Goal: Find specific page/section: Find specific page/section

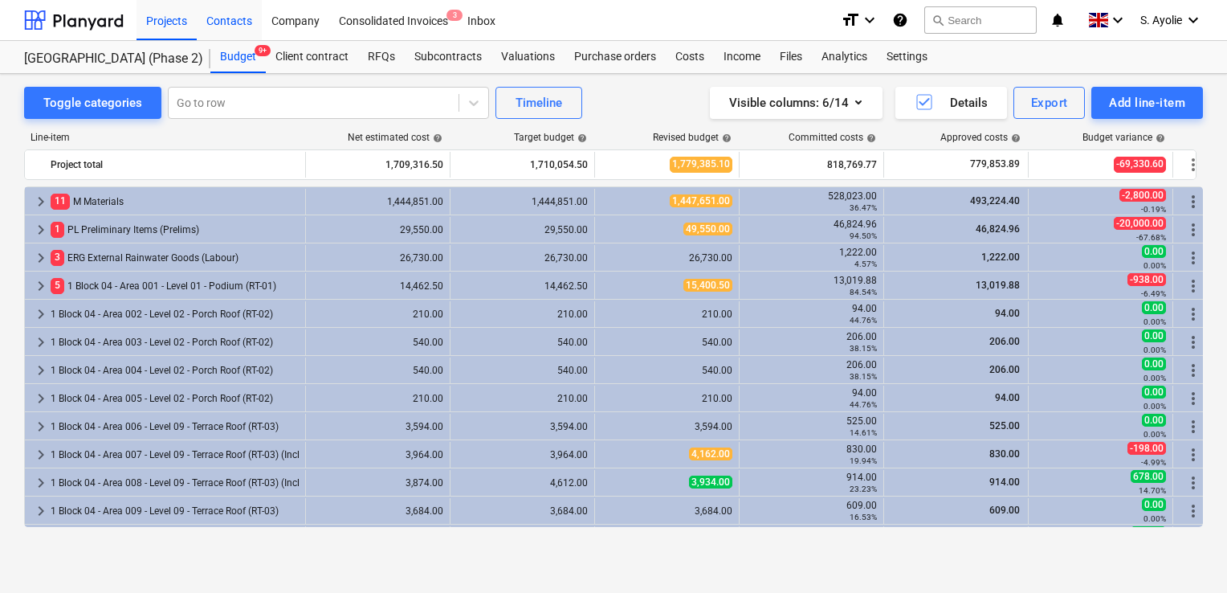
click at [222, 21] on div "Contacts" at bounding box center [229, 19] width 65 height 41
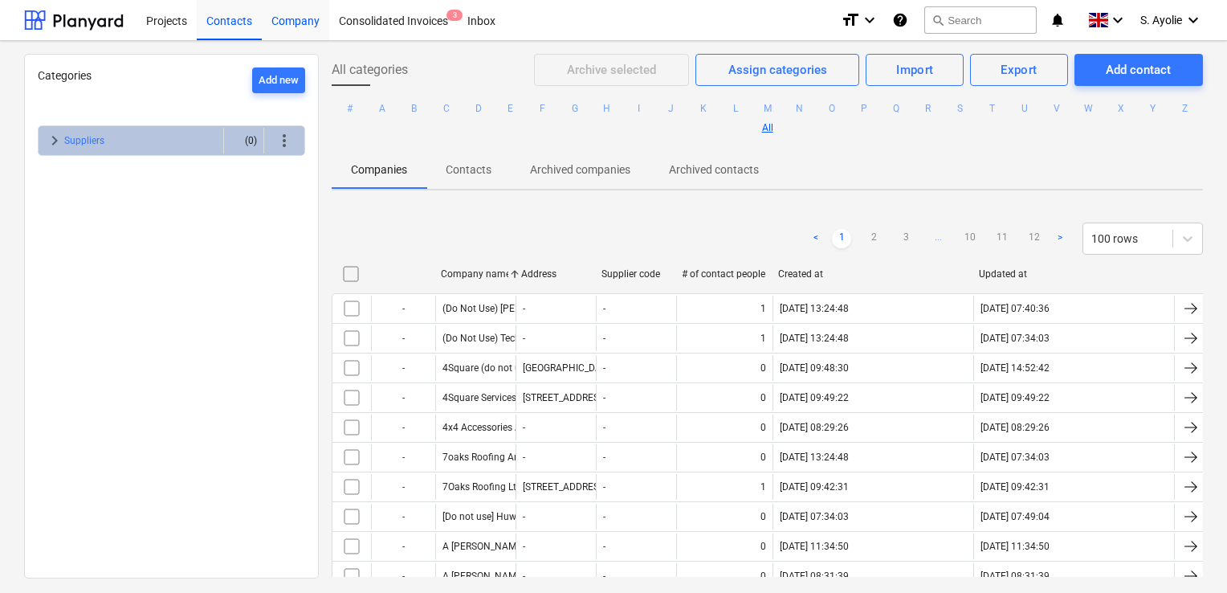
click at [286, 30] on div "Company" at bounding box center [295, 19] width 67 height 41
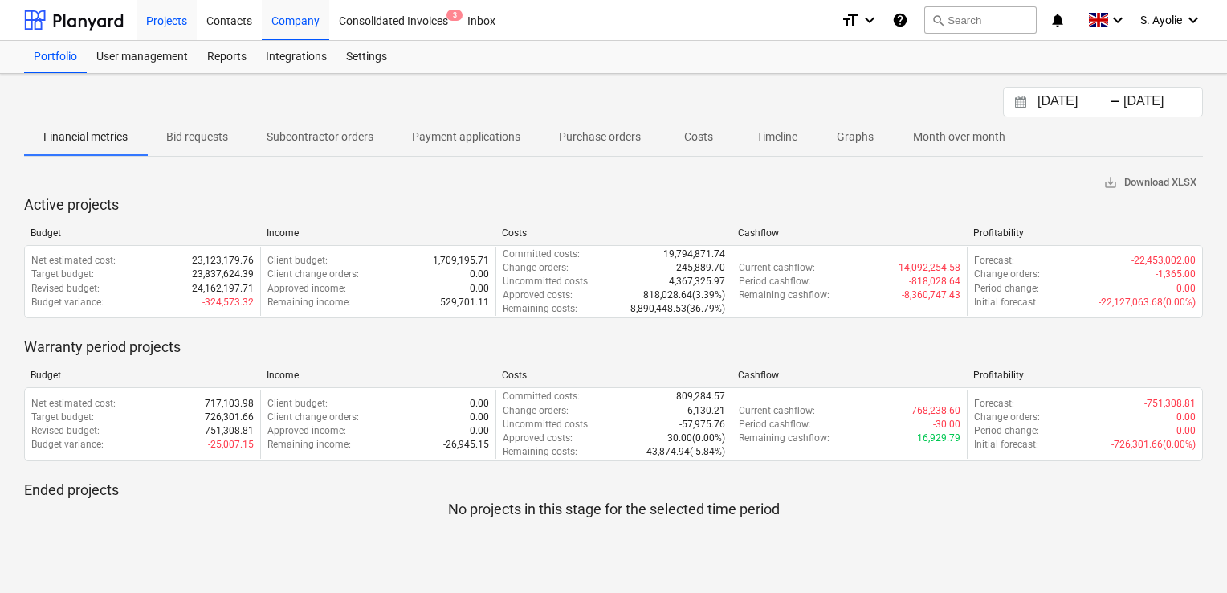
click at [190, 31] on div "Projects" at bounding box center [167, 19] width 60 height 41
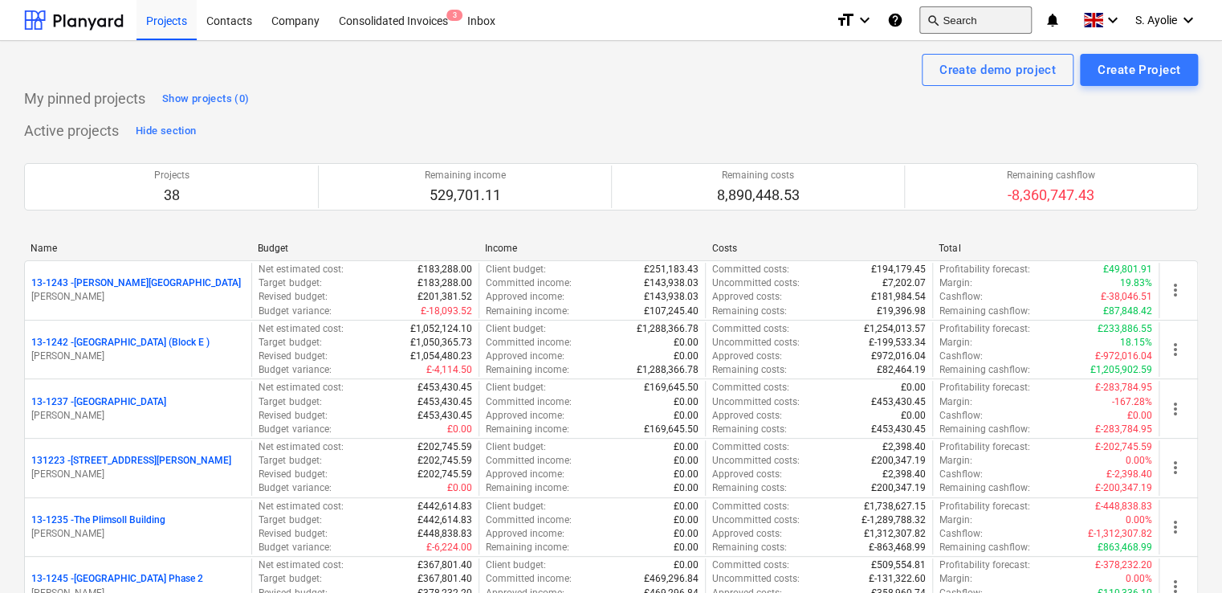
click at [992, 18] on button "search Search" at bounding box center [975, 19] width 112 height 27
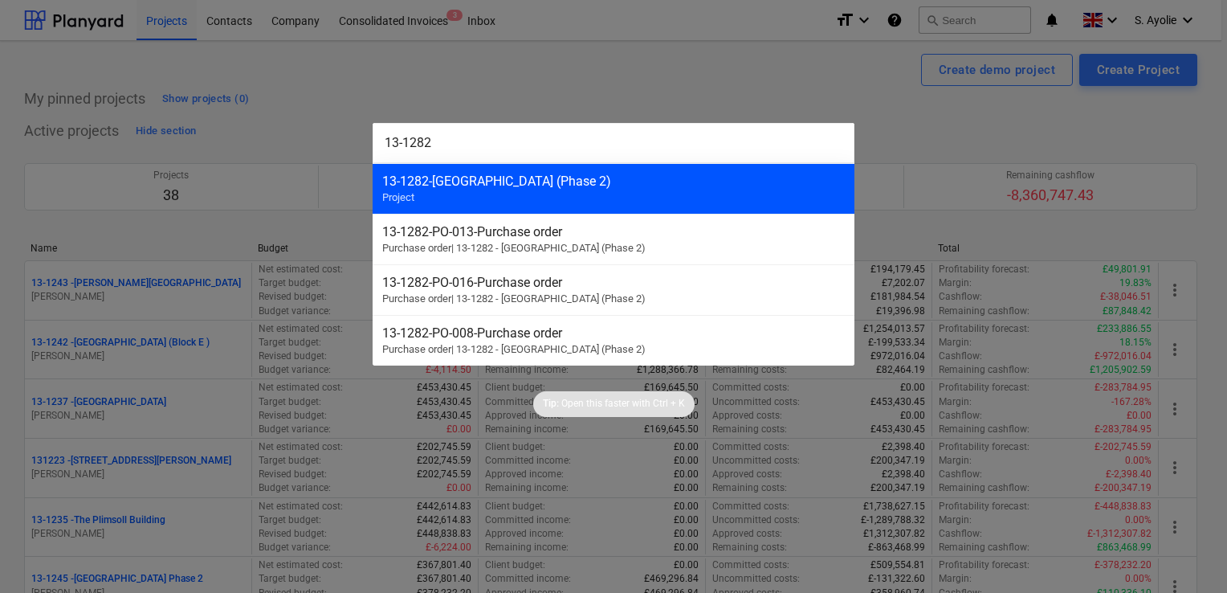
type input "13-1282"
click at [487, 194] on div "13-1282 - Plumstead [GEOGRAPHIC_DATA] (Phase 2) Project" at bounding box center [614, 188] width 482 height 51
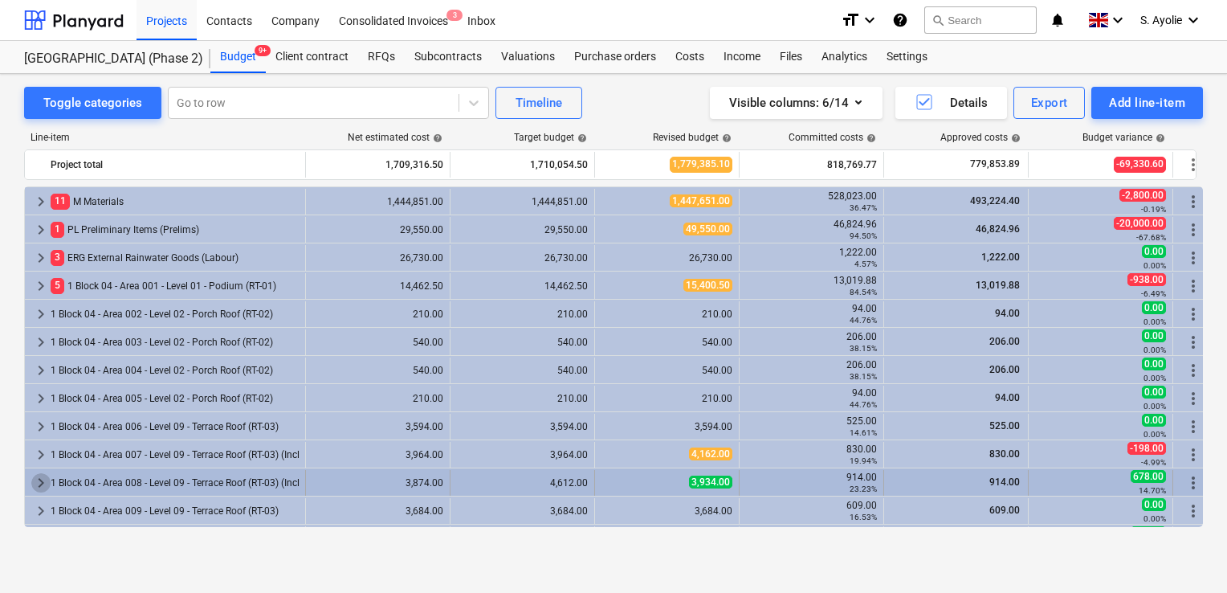
click at [47, 484] on span "keyboard_arrow_right" at bounding box center [40, 482] width 19 height 19
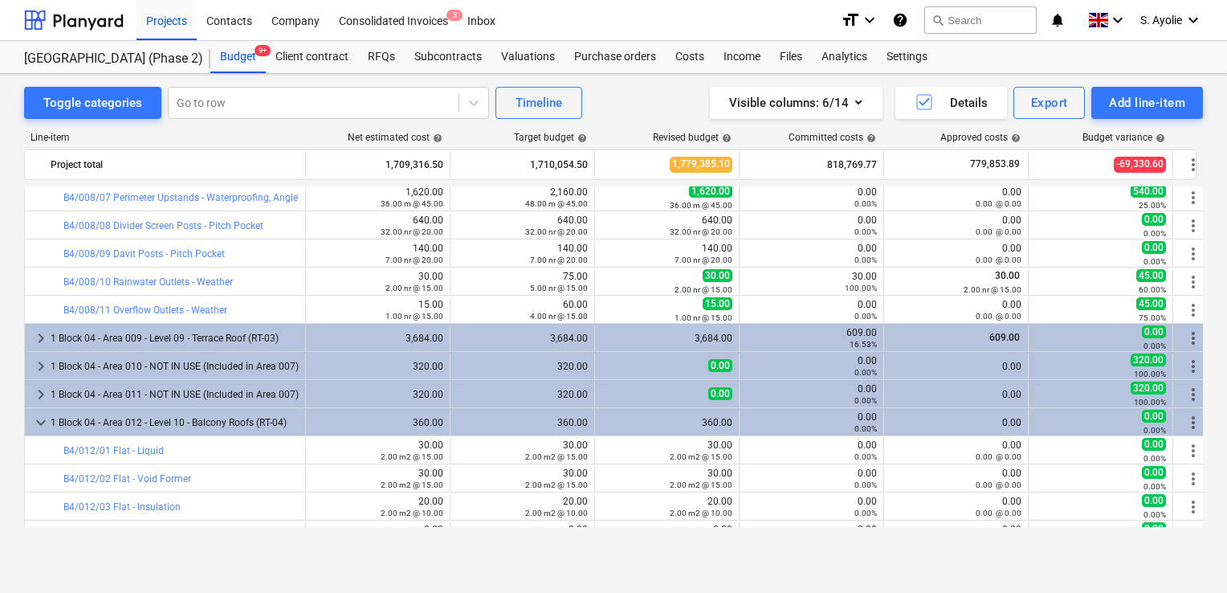
scroll to position [321, 0]
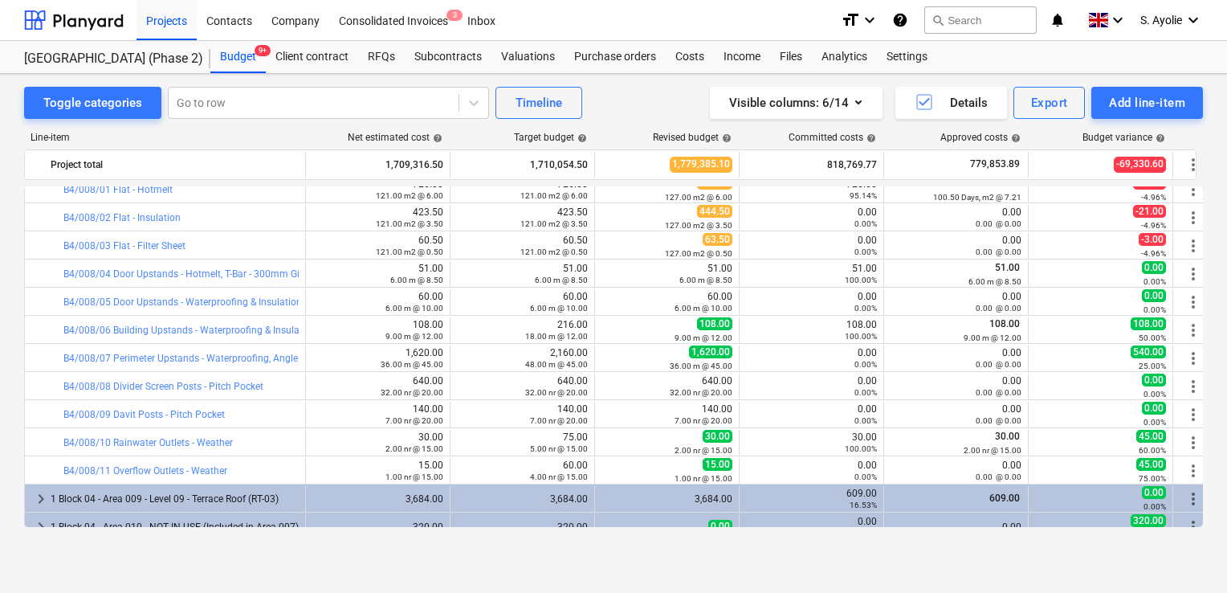
click at [15, 312] on div "Toggle categories Go to row Timeline Visible columns : 6/14 Details Export Add …" at bounding box center [613, 316] width 1227 height 485
click at [1208, 367] on div "Toggle categories Go to row Timeline Visible columns : 6/14 Details Export Add …" at bounding box center [613, 316] width 1227 height 485
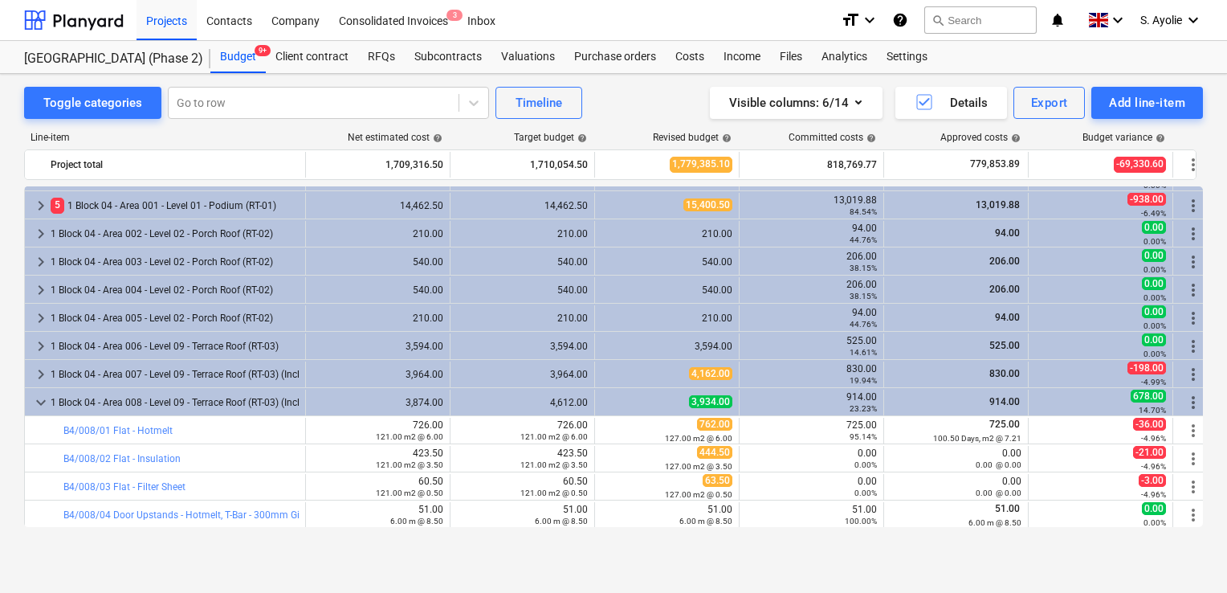
scroll to position [0, 0]
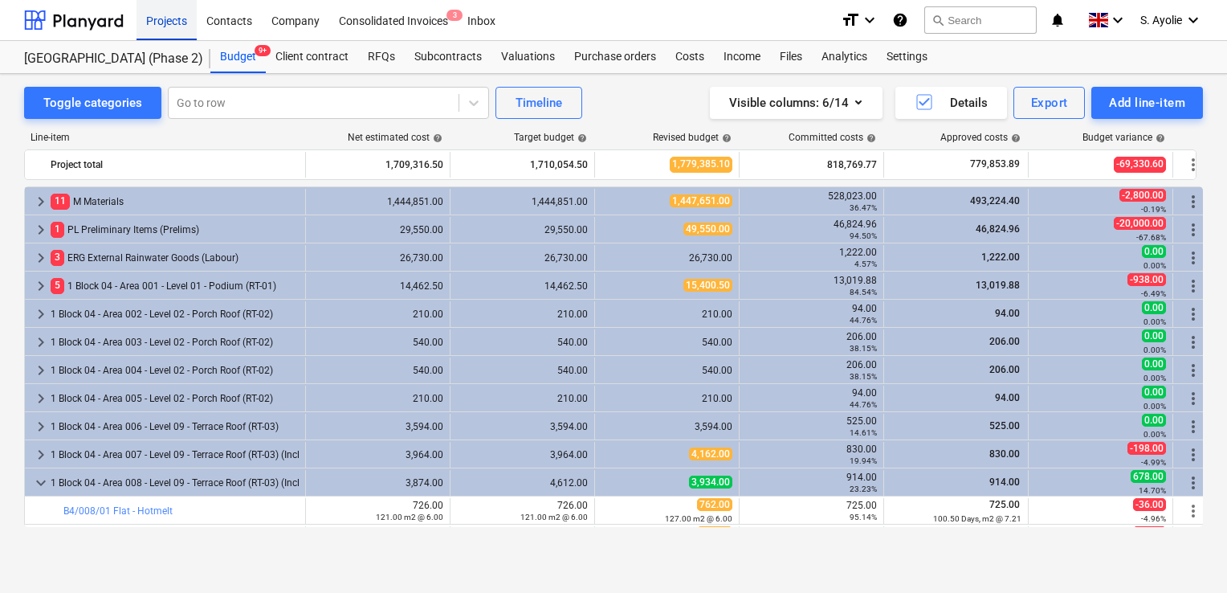
click at [167, 20] on div "Projects" at bounding box center [167, 19] width 60 height 41
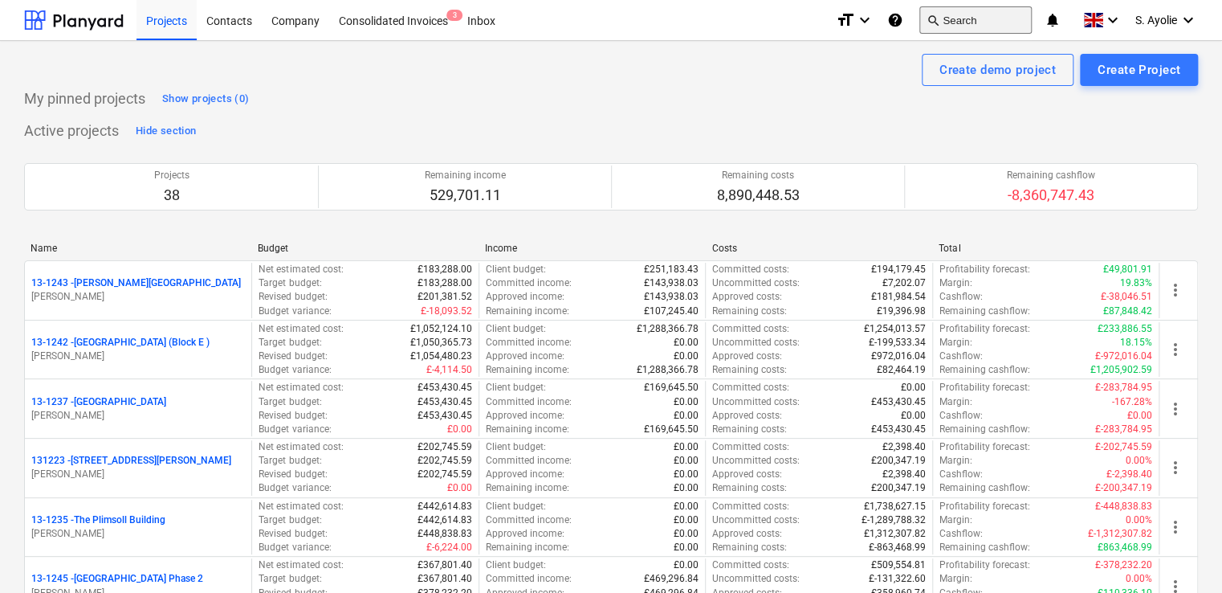
click at [960, 18] on button "search Search" at bounding box center [975, 19] width 112 height 27
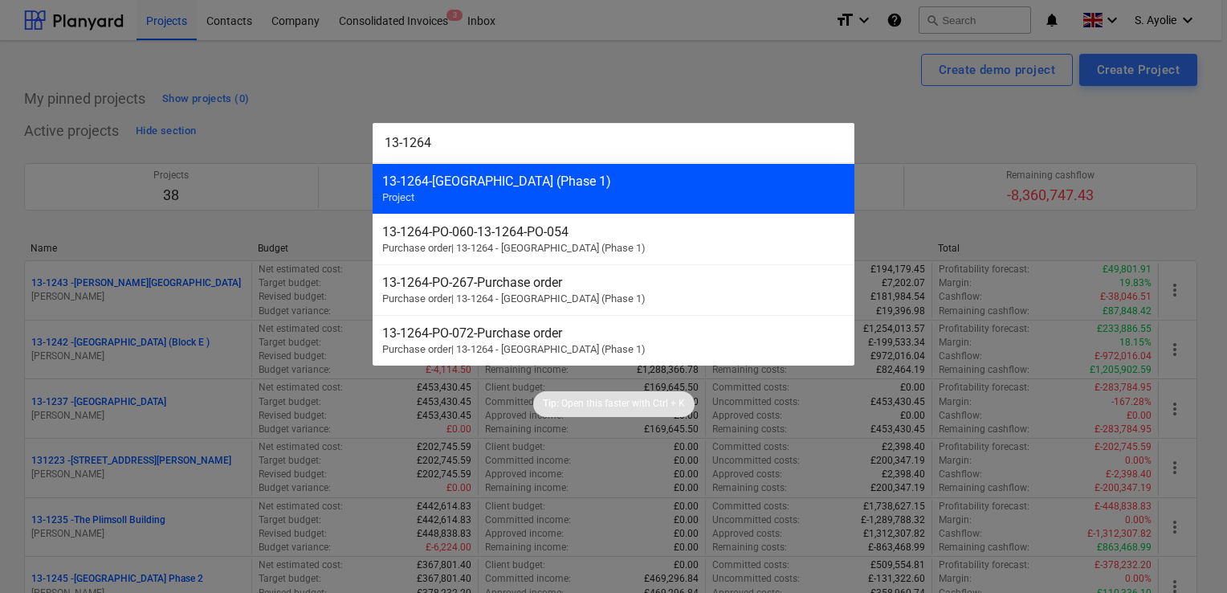
type input "13-1264"
click at [549, 190] on div "13-1264 - Plumstead [GEOGRAPHIC_DATA] (Phase 1) Project" at bounding box center [614, 188] width 482 height 51
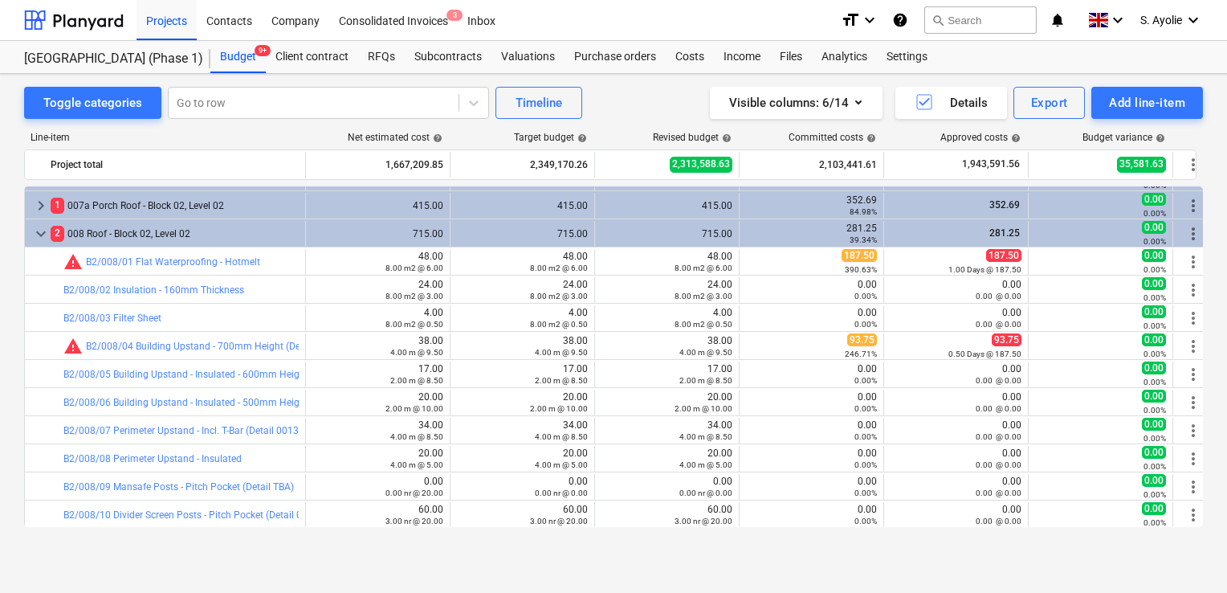
scroll to position [562, 0]
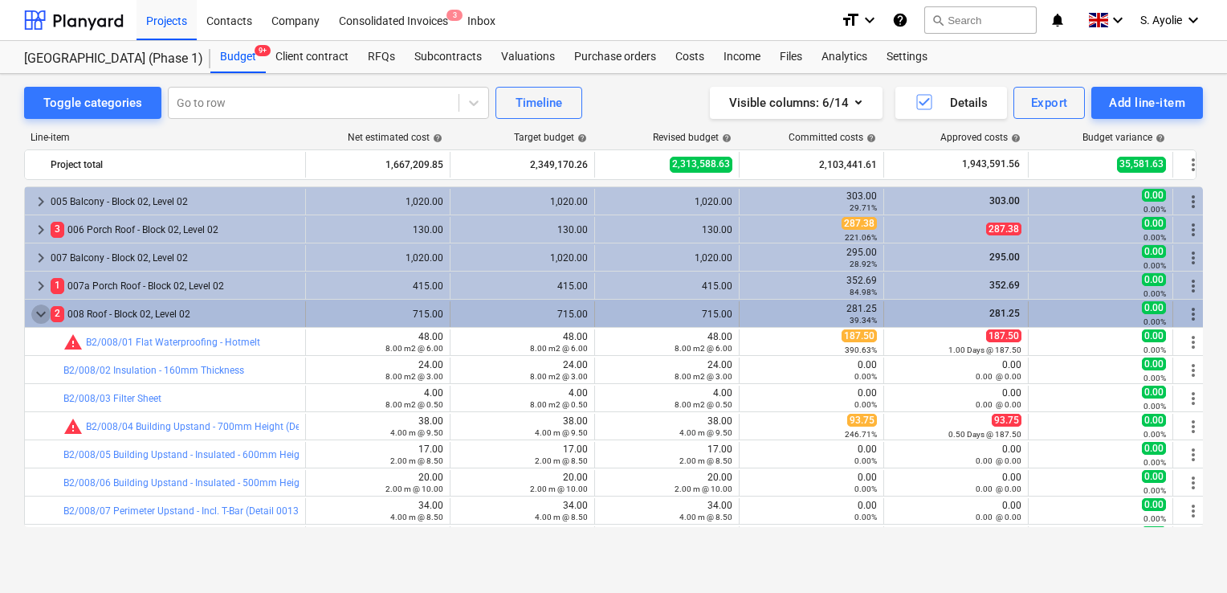
click at [40, 308] on span "keyboard_arrow_down" at bounding box center [40, 313] width 19 height 19
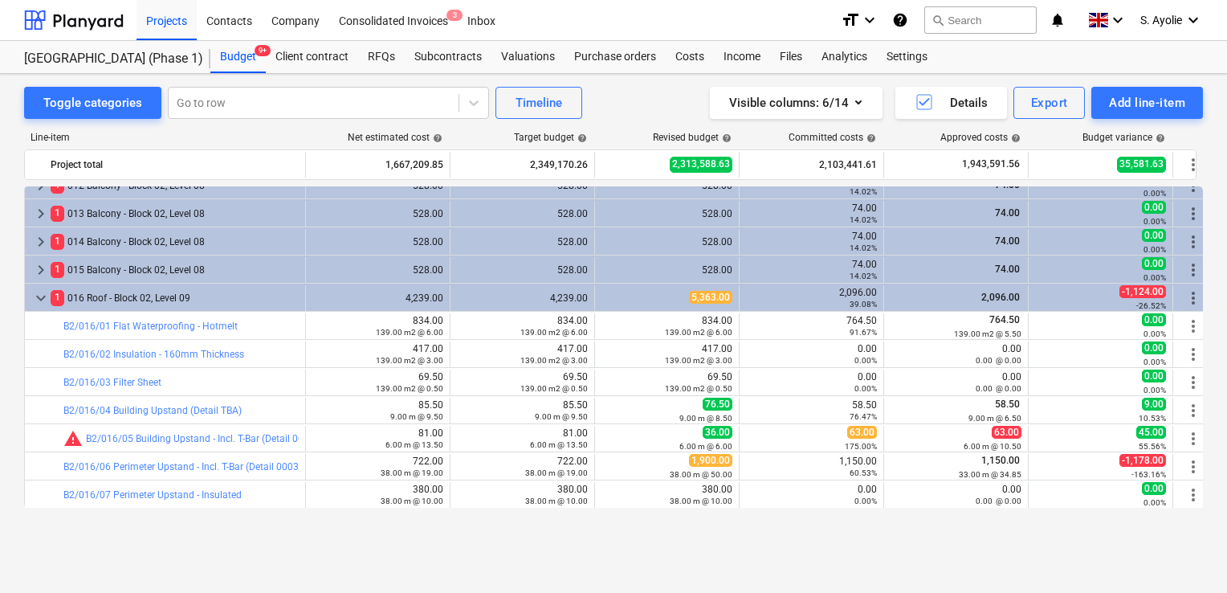
scroll to position [723, 0]
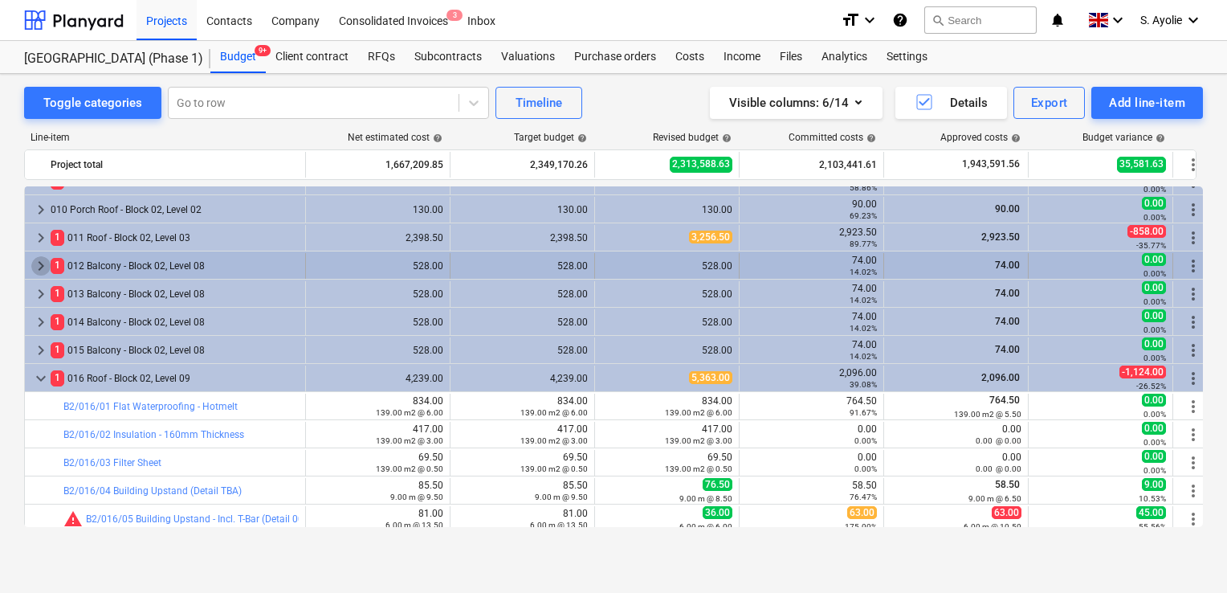
click at [37, 271] on span "keyboard_arrow_right" at bounding box center [40, 265] width 19 height 19
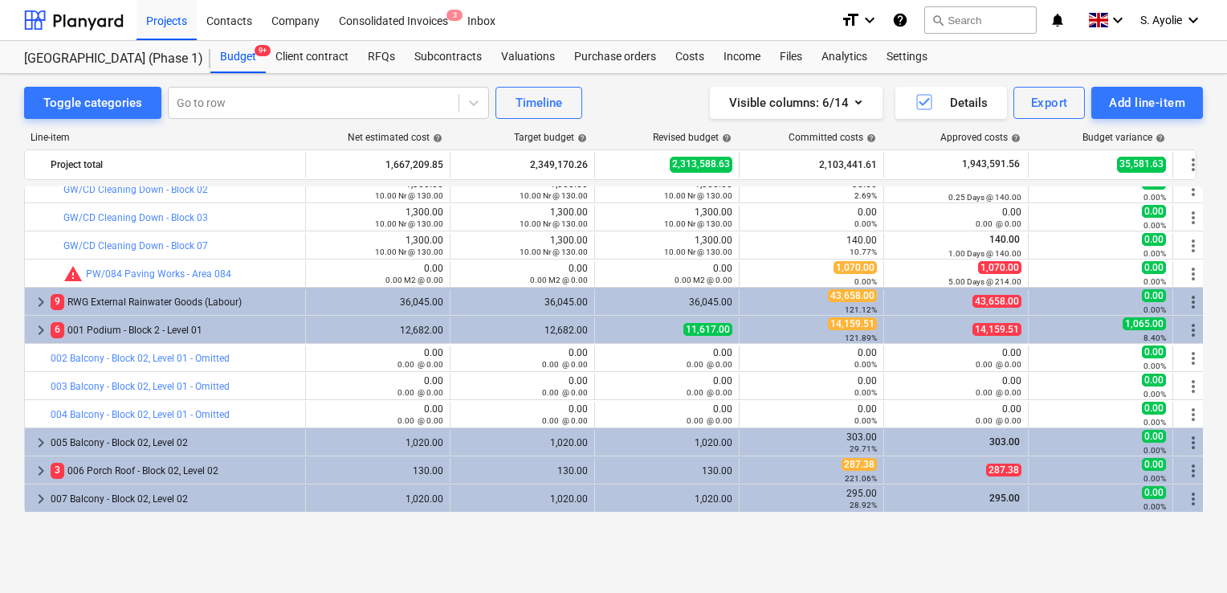
scroll to position [0, 0]
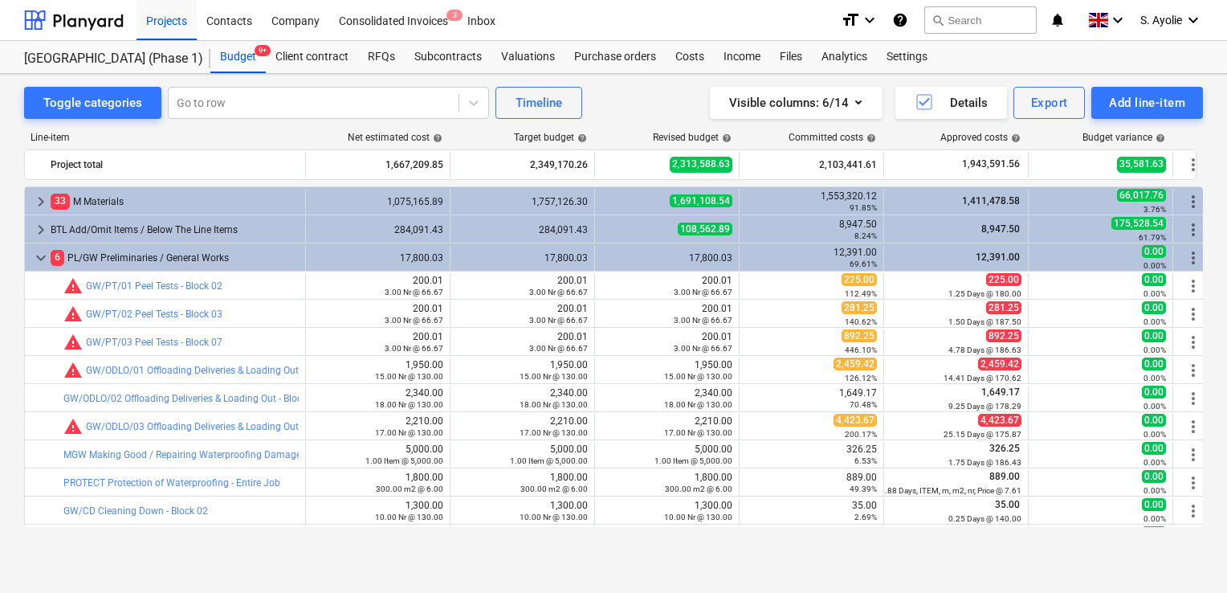
click at [39, 263] on span "keyboard_arrow_down" at bounding box center [40, 257] width 19 height 19
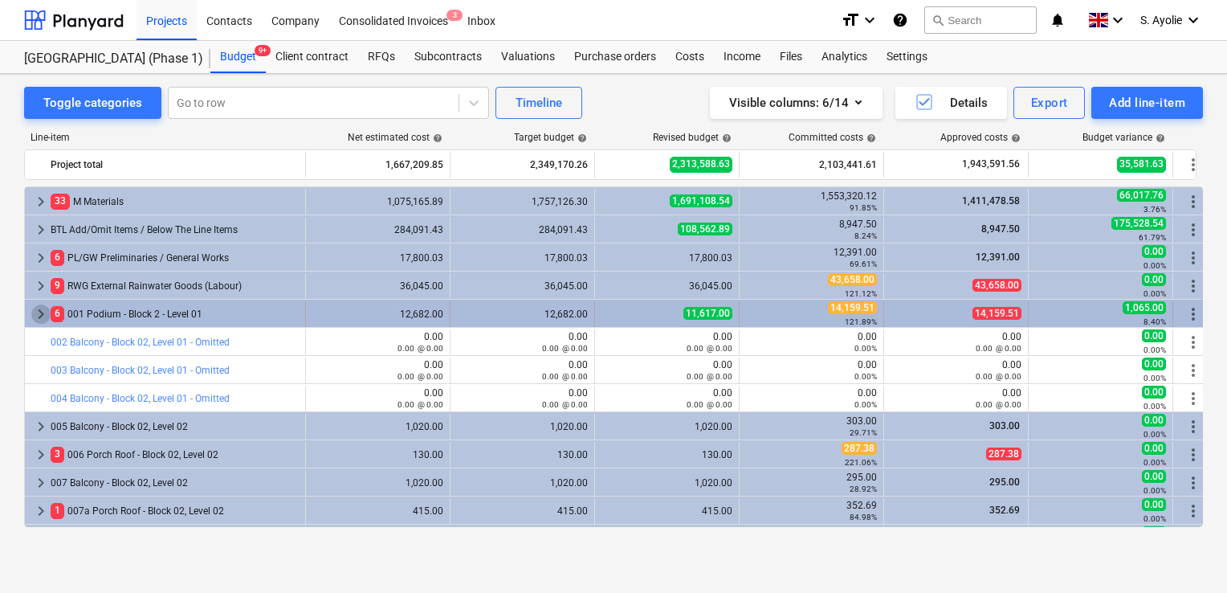
click at [41, 312] on span "keyboard_arrow_right" at bounding box center [40, 313] width 19 height 19
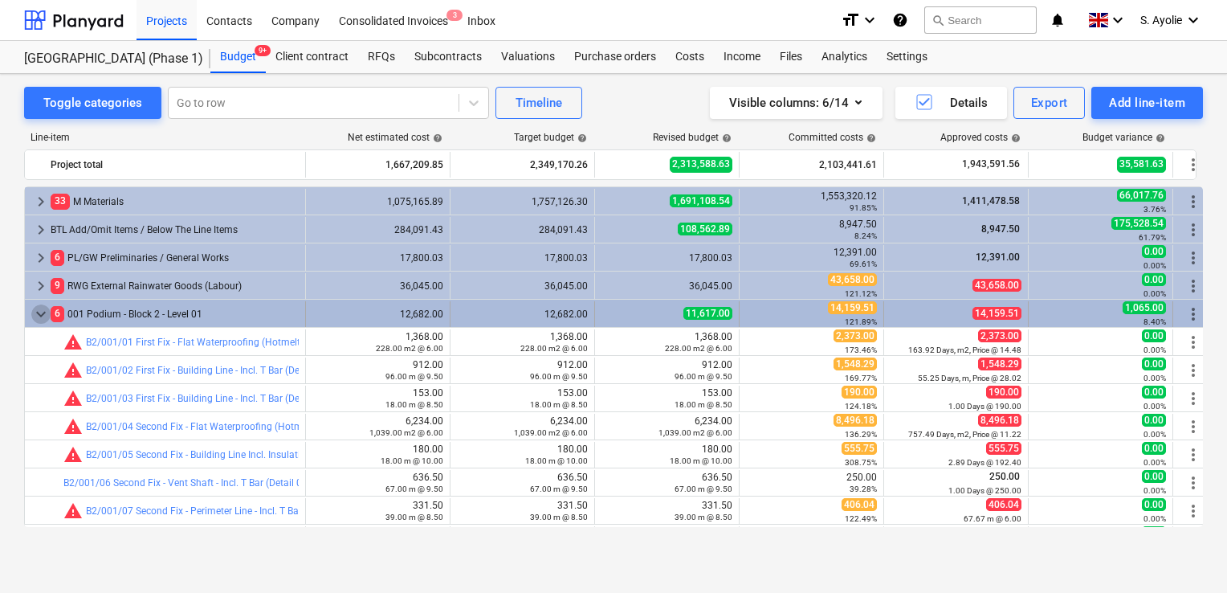
click at [41, 316] on span "keyboard_arrow_down" at bounding box center [40, 313] width 19 height 19
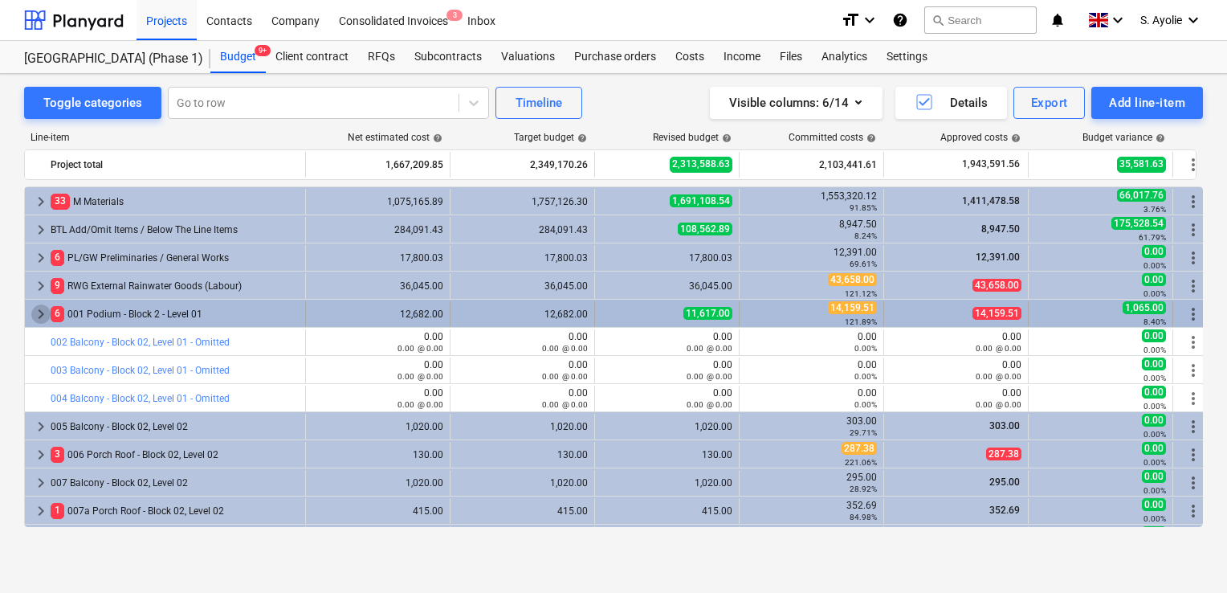
click at [42, 319] on span "keyboard_arrow_right" at bounding box center [40, 313] width 19 height 19
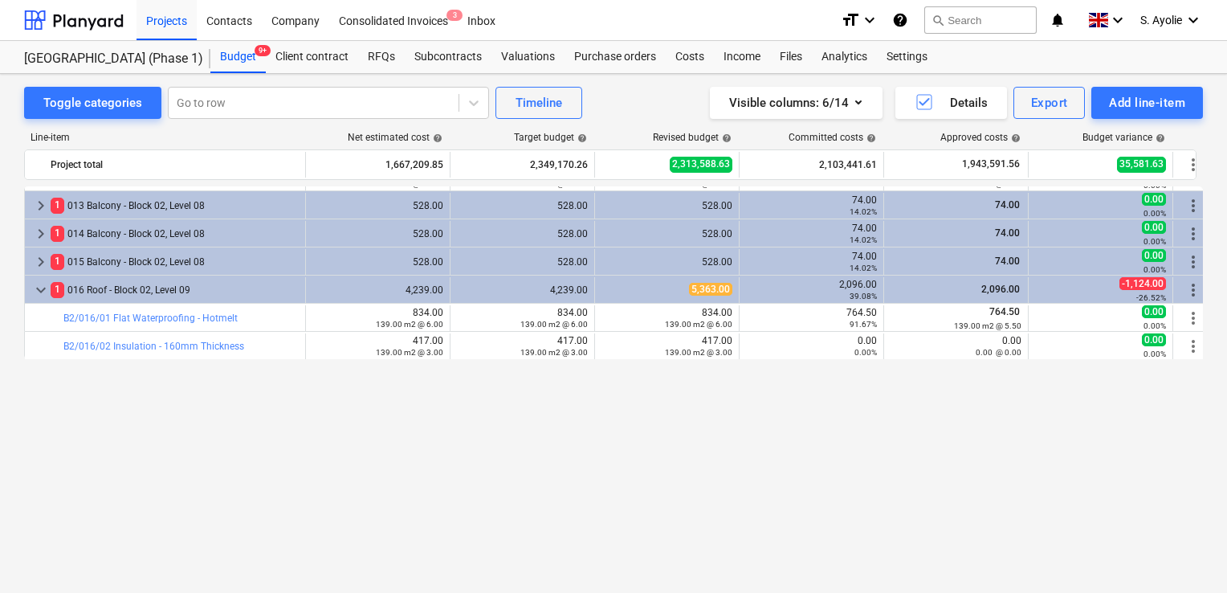
scroll to position [964, 0]
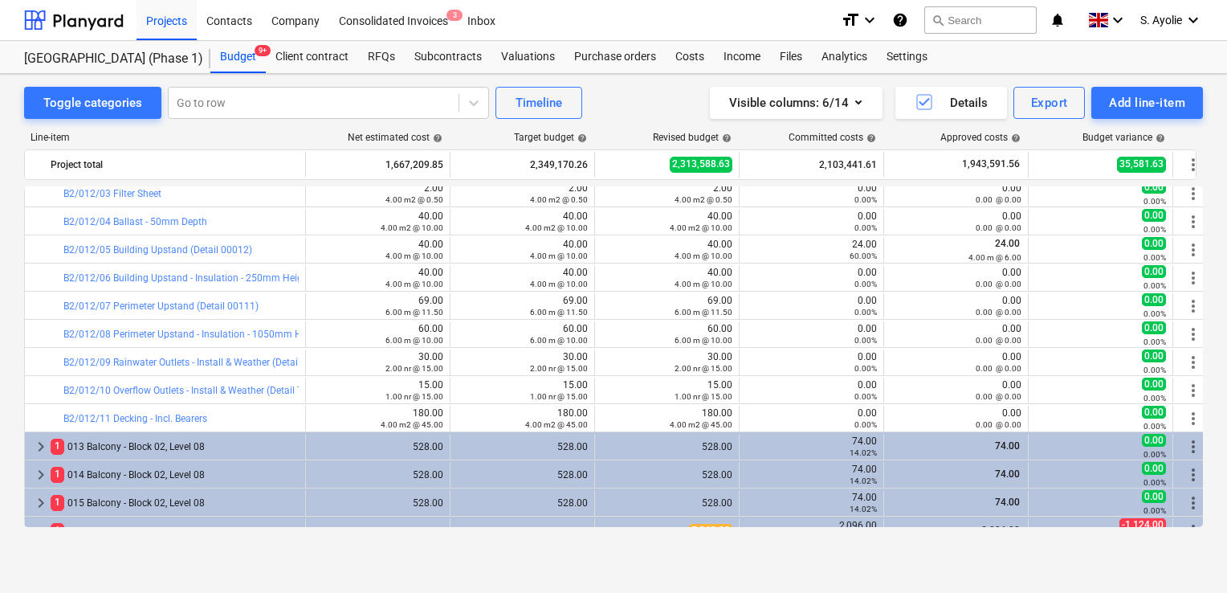
click at [1208, 303] on div "Toggle categories Go to row Timeline Visible columns : 6/14 Details Export Add …" at bounding box center [613, 316] width 1227 height 485
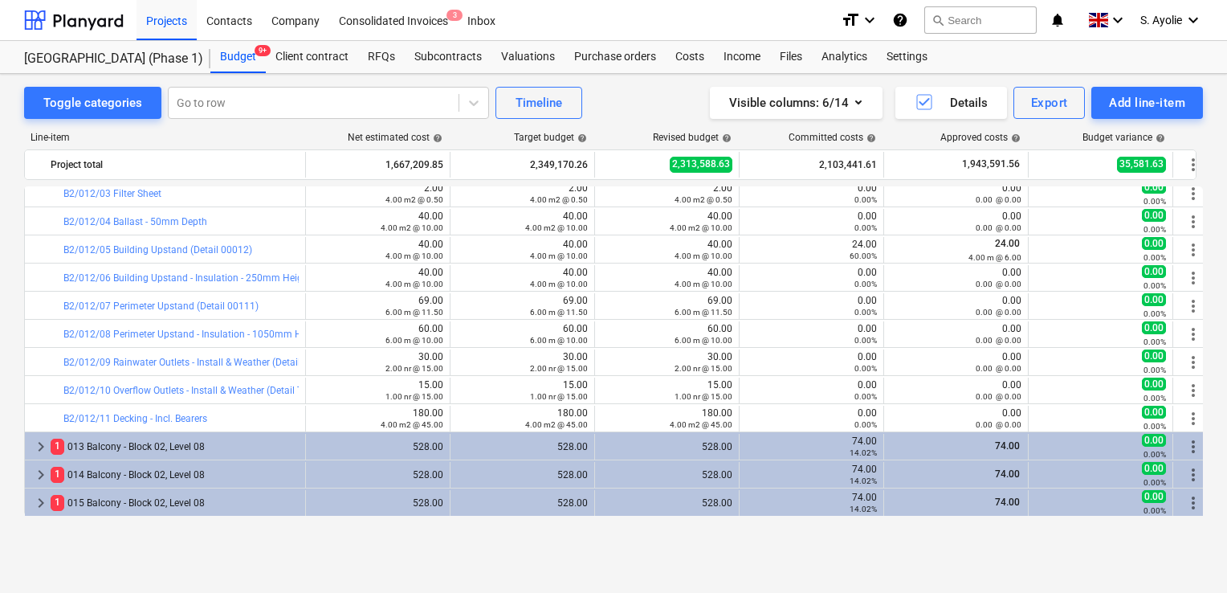
scroll to position [883, 0]
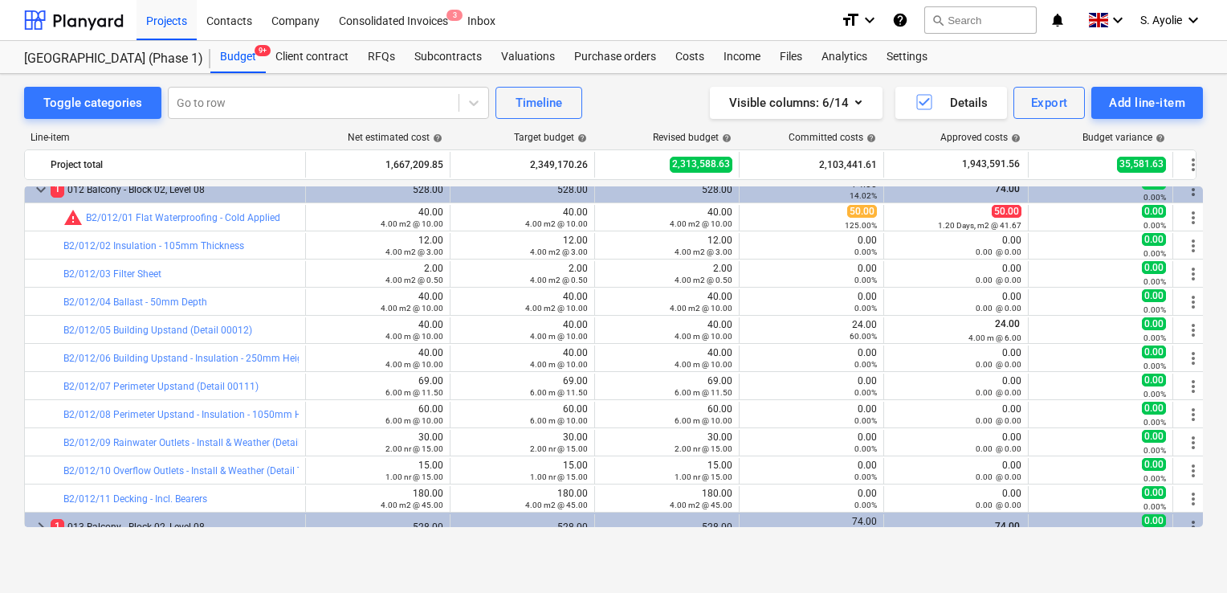
click at [4, 403] on div "Toggle categories Go to row Timeline Visible columns : 6/14 Details Export Add …" at bounding box center [613, 316] width 1227 height 485
click at [178, 548] on div "Toggle categories Go to row Timeline Visible columns : 6/14 Details Export Add …" at bounding box center [613, 316] width 1227 height 485
click at [1217, 360] on div "Toggle categories Go to row Timeline Visible columns : 6/14 Details Export Add …" at bounding box center [613, 316] width 1227 height 485
click at [35, 194] on span "keyboard_arrow_down" at bounding box center [40, 189] width 19 height 19
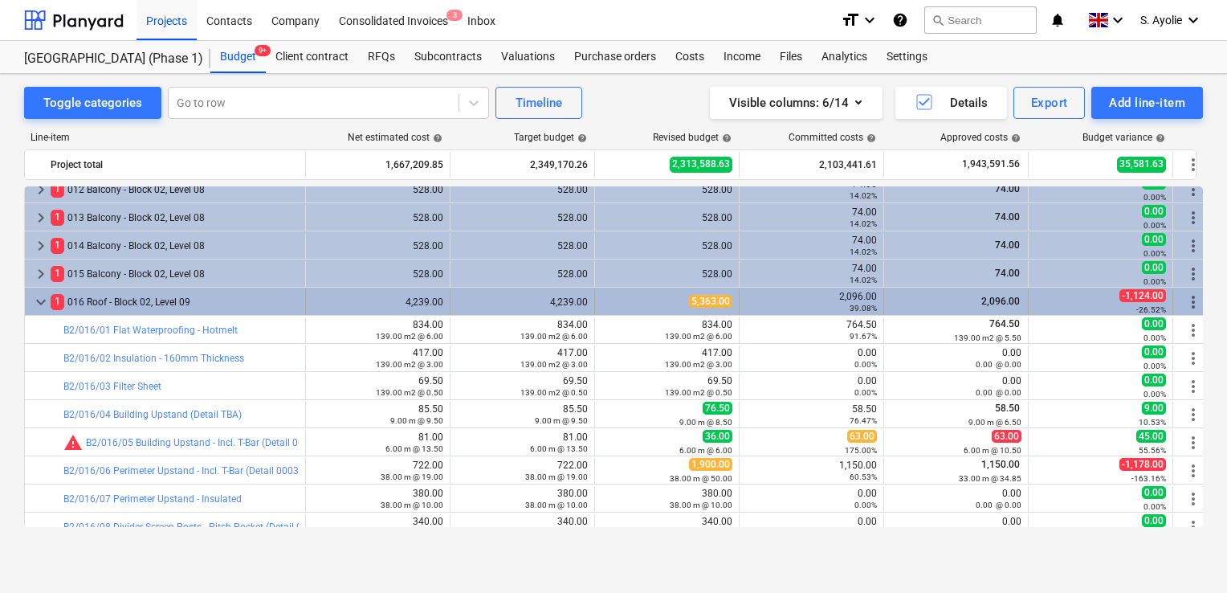
click at [43, 297] on span "keyboard_arrow_down" at bounding box center [40, 301] width 19 height 19
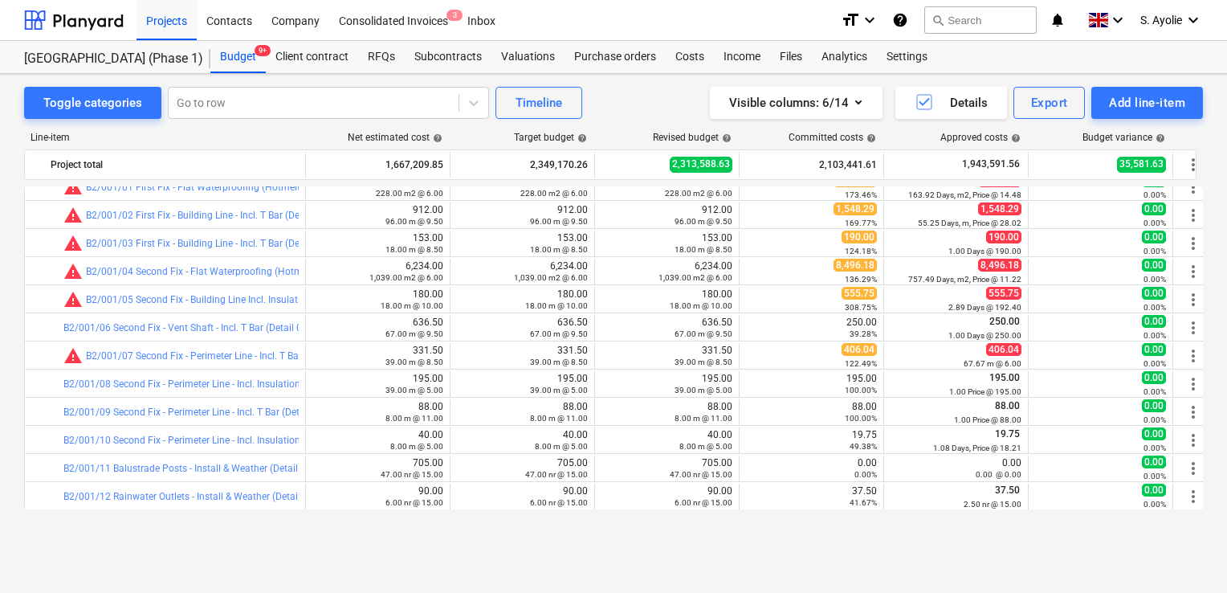
scroll to position [80, 0]
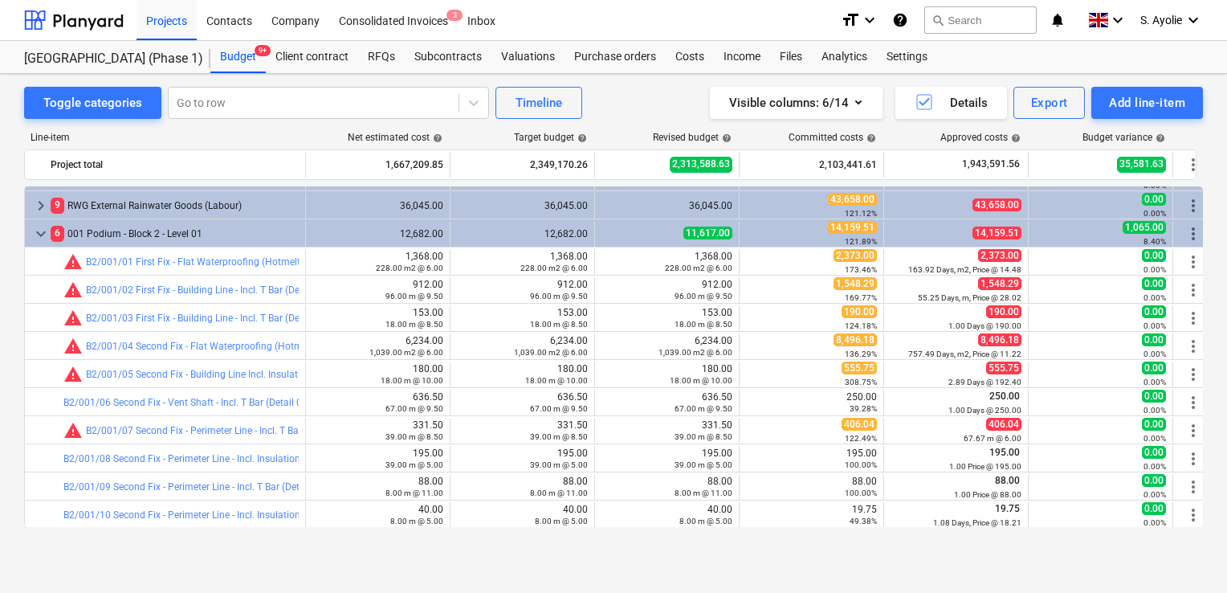
click at [10, 414] on div "Toggle categories Go to row Timeline Visible columns : 6/14 Details Export Add …" at bounding box center [613, 316] width 1227 height 485
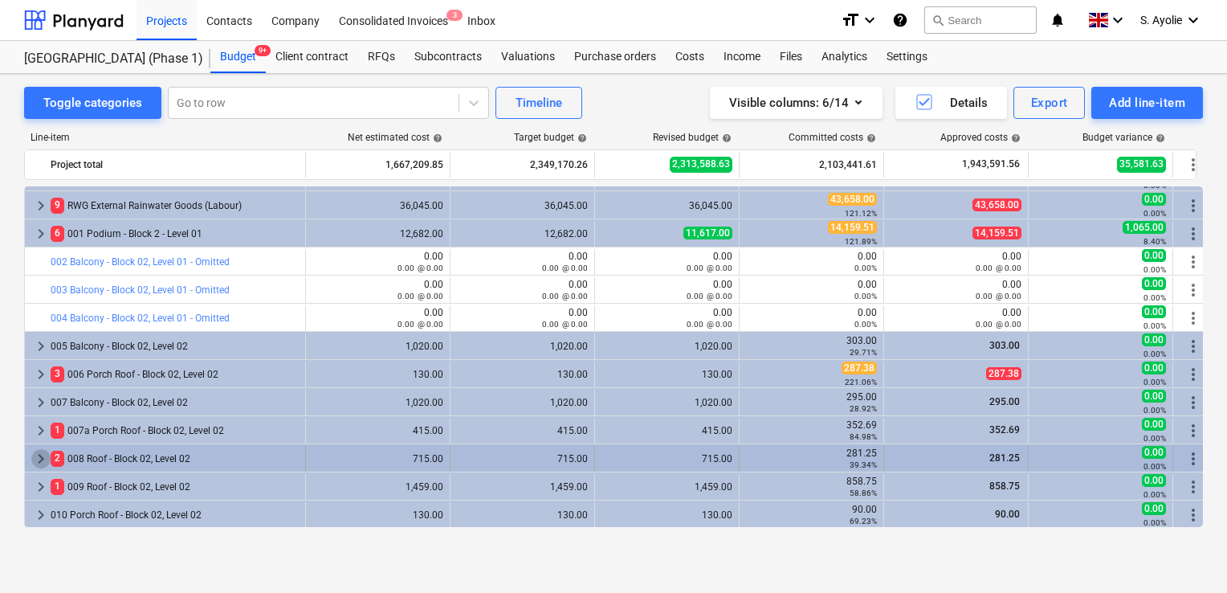
click at [45, 460] on span "keyboard_arrow_right" at bounding box center [40, 458] width 19 height 19
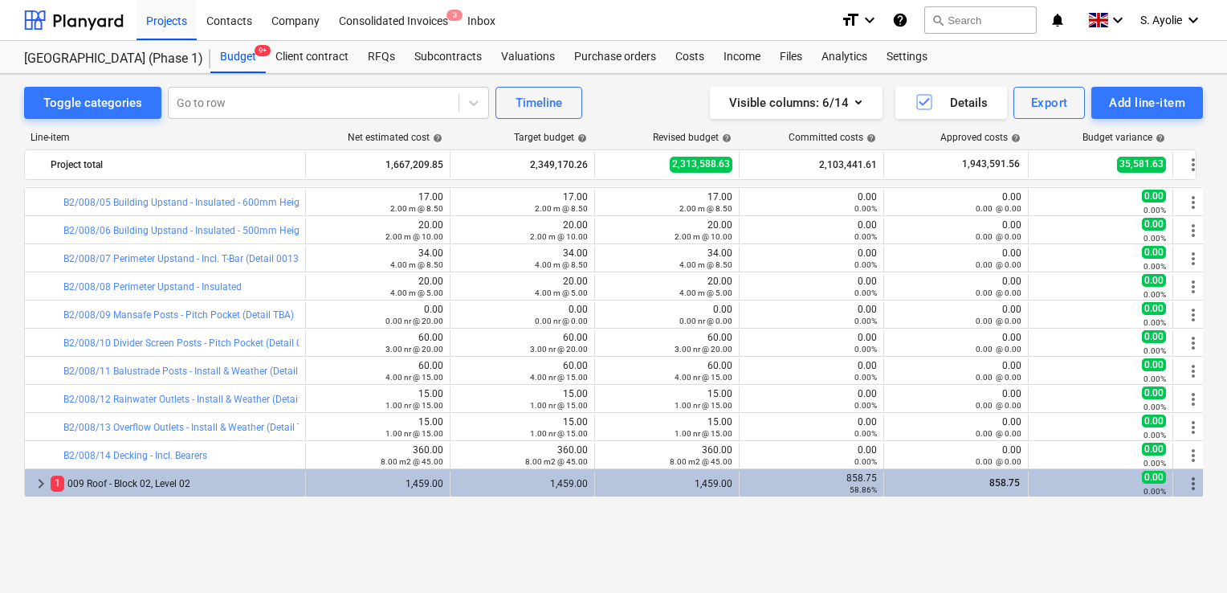
scroll to position [401, 0]
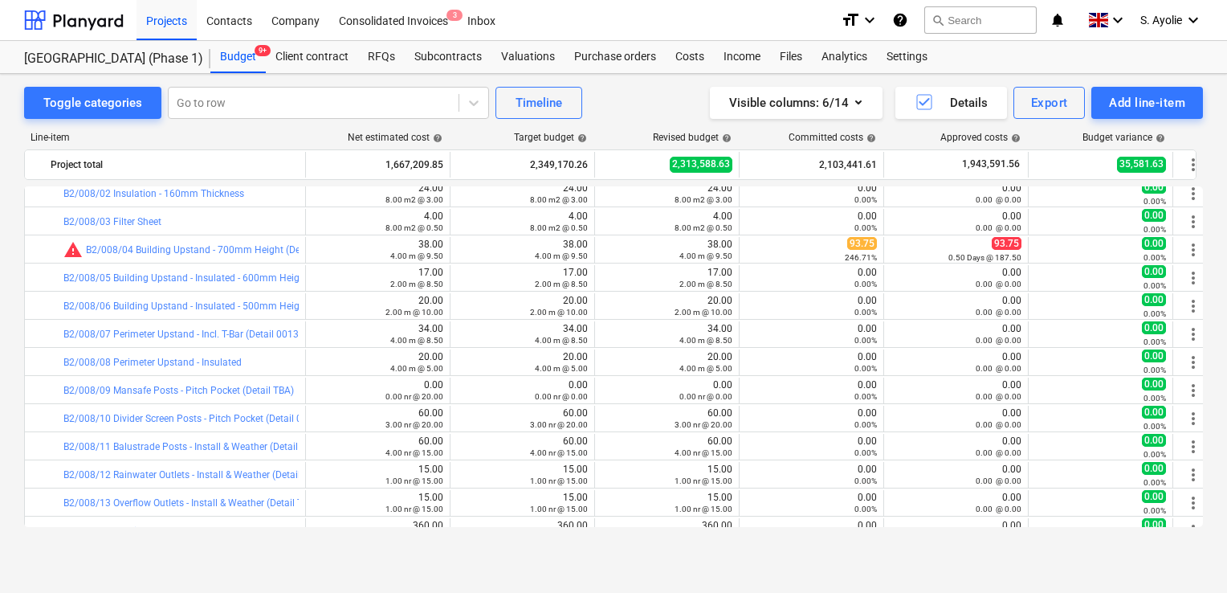
click at [519, 552] on div "Toggle categories Go to row Timeline Visible columns : 6/14 Details Export Add …" at bounding box center [613, 316] width 1227 height 485
click at [3, 210] on div "Toggle categories Go to row Timeline Visible columns : 6/14 Details Export Add …" at bounding box center [613, 316] width 1227 height 485
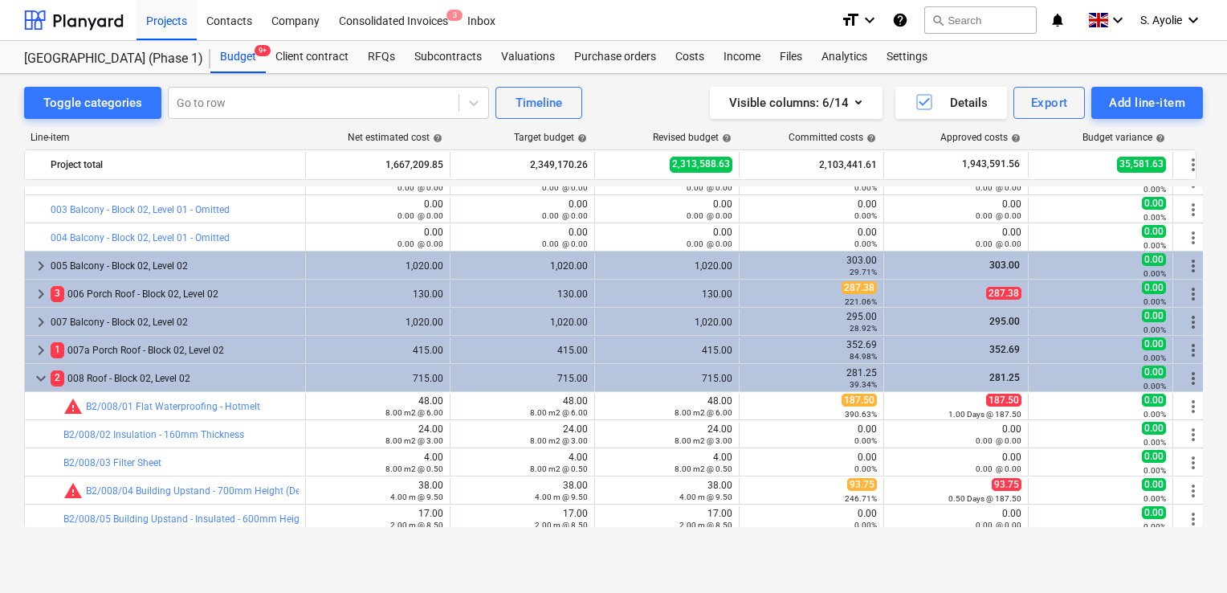
scroll to position [161, 0]
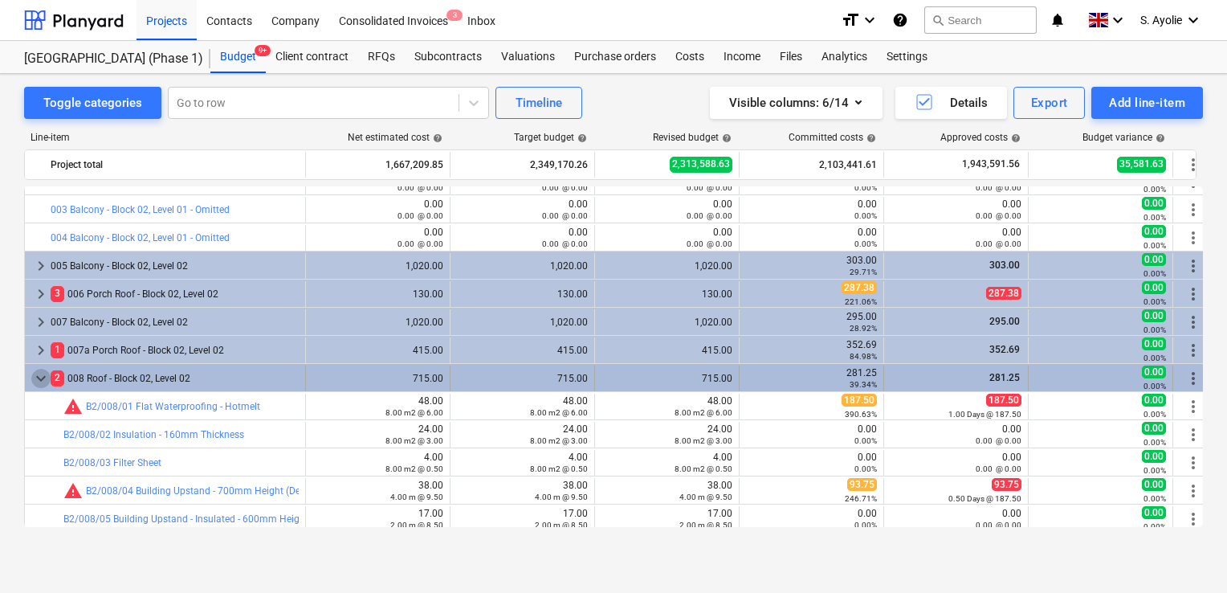
click at [35, 376] on span "keyboard_arrow_down" at bounding box center [40, 378] width 19 height 19
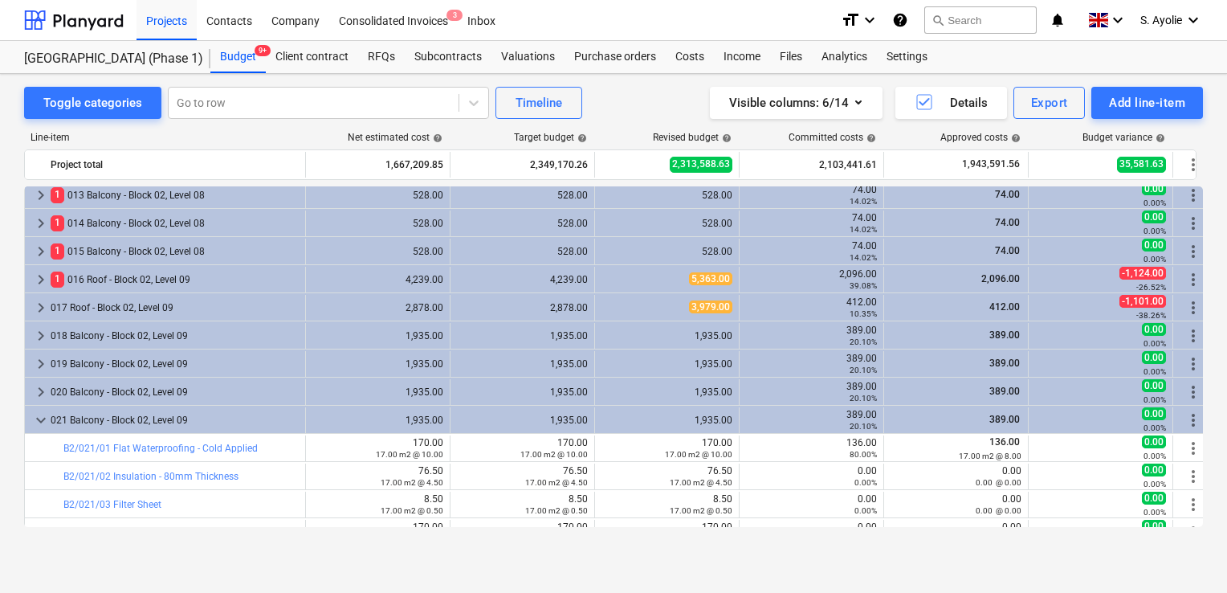
scroll to position [482, 0]
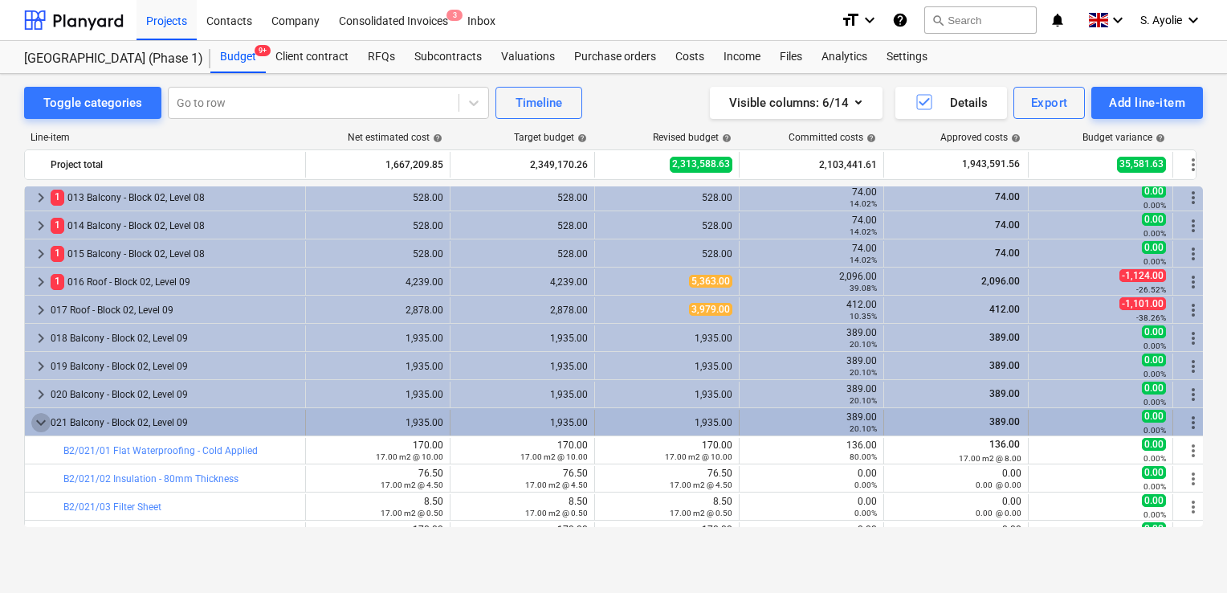
click at [47, 418] on span "keyboard_arrow_down" at bounding box center [40, 422] width 19 height 19
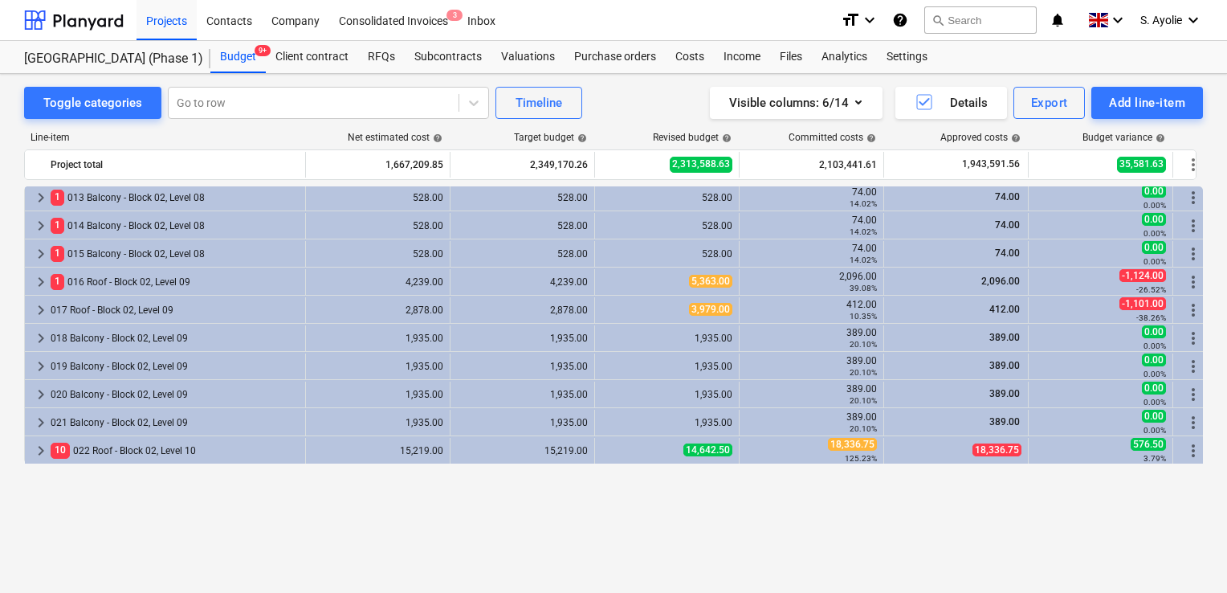
scroll to position [321, 0]
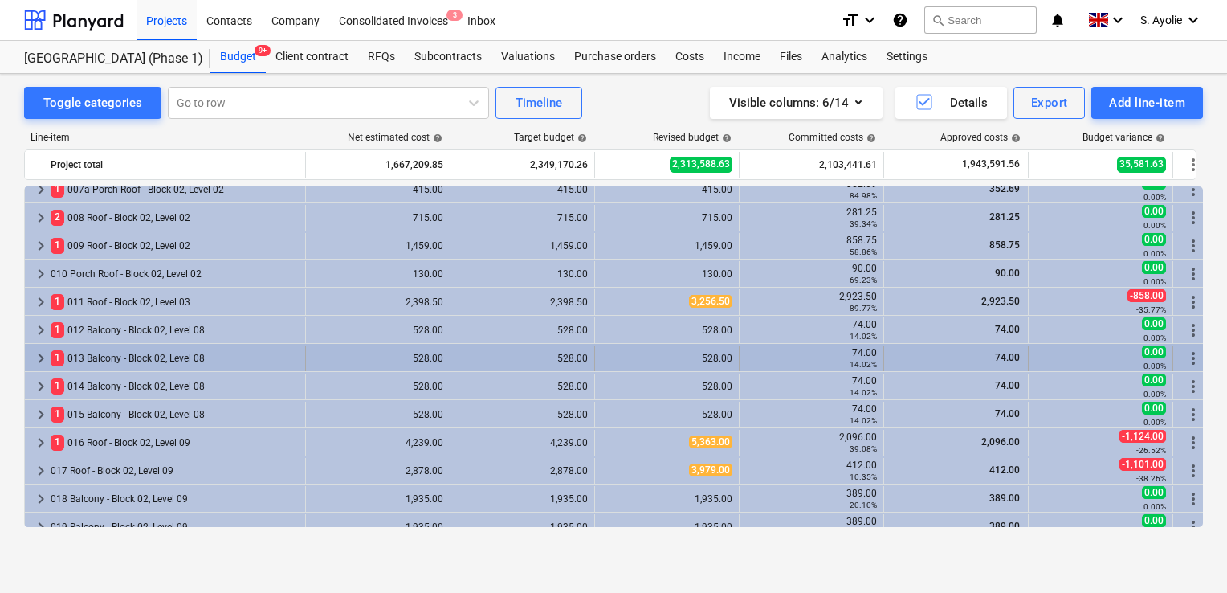
click at [43, 355] on span "keyboard_arrow_right" at bounding box center [40, 357] width 19 height 19
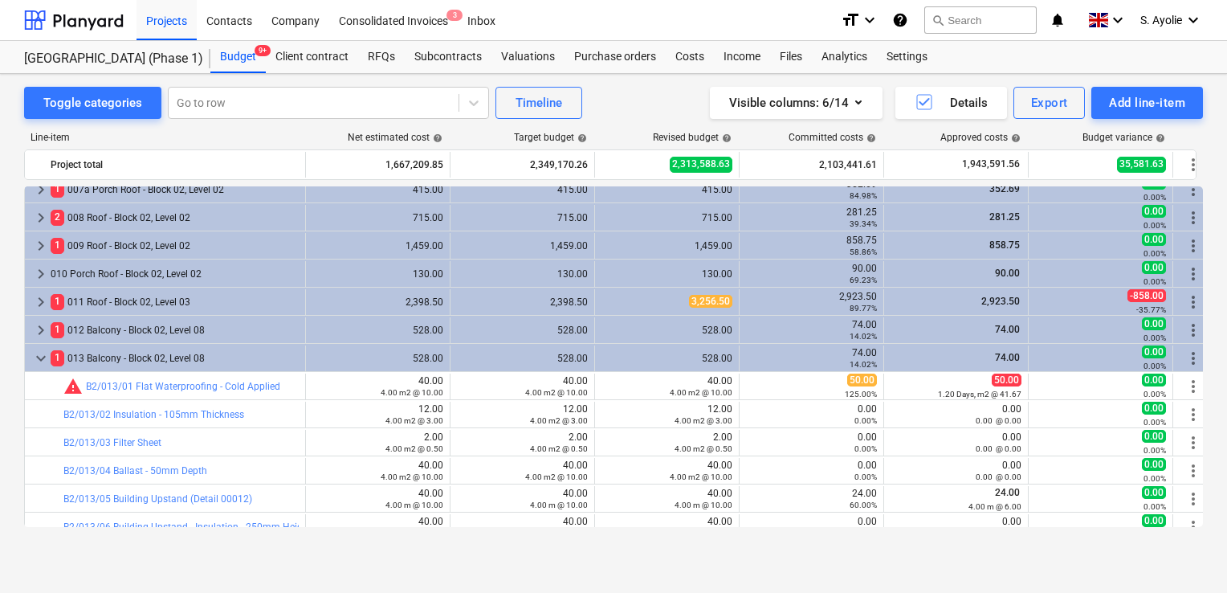
scroll to position [401, 0]
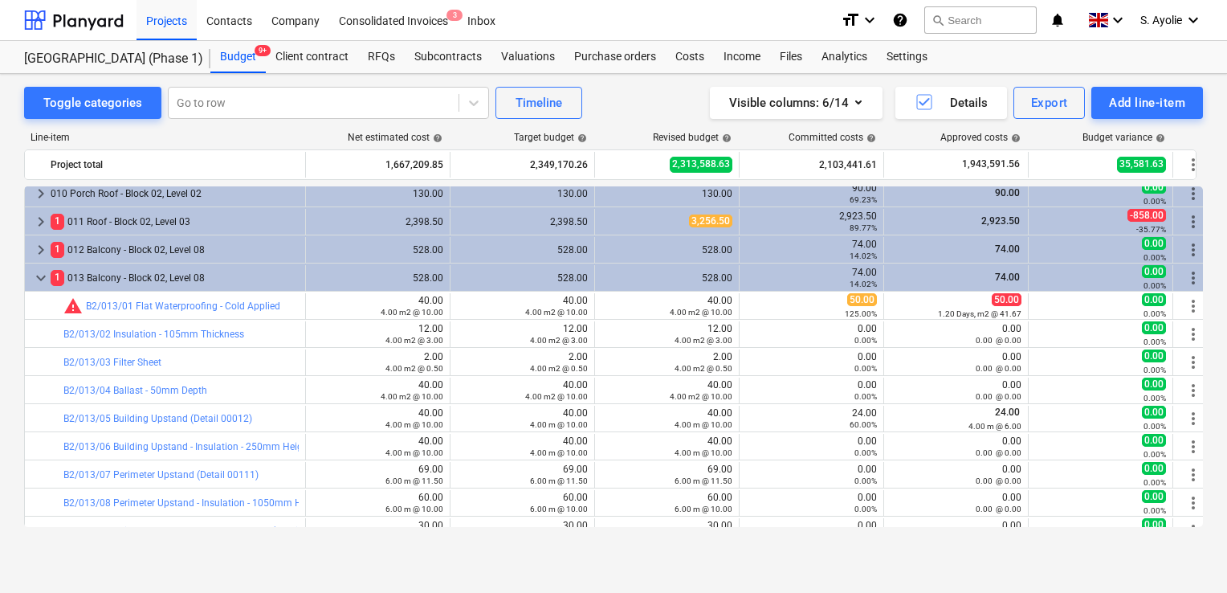
click at [16, 273] on div "Toggle categories Go to row Timeline Visible columns : 6/14 Details Export Add …" at bounding box center [613, 316] width 1227 height 485
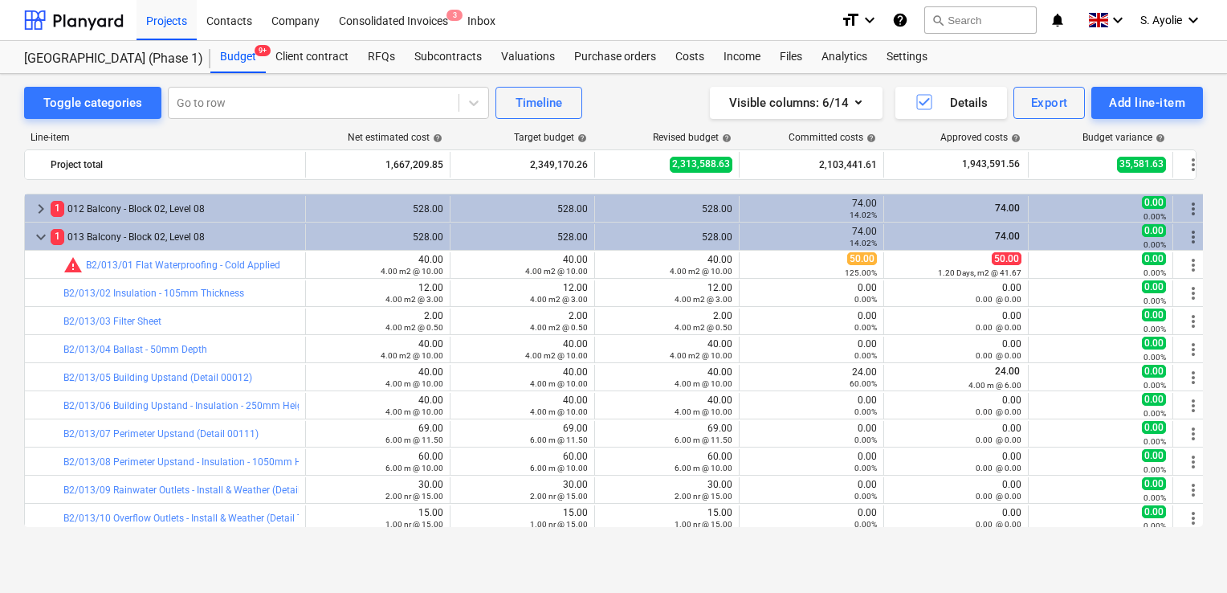
scroll to position [482, 0]
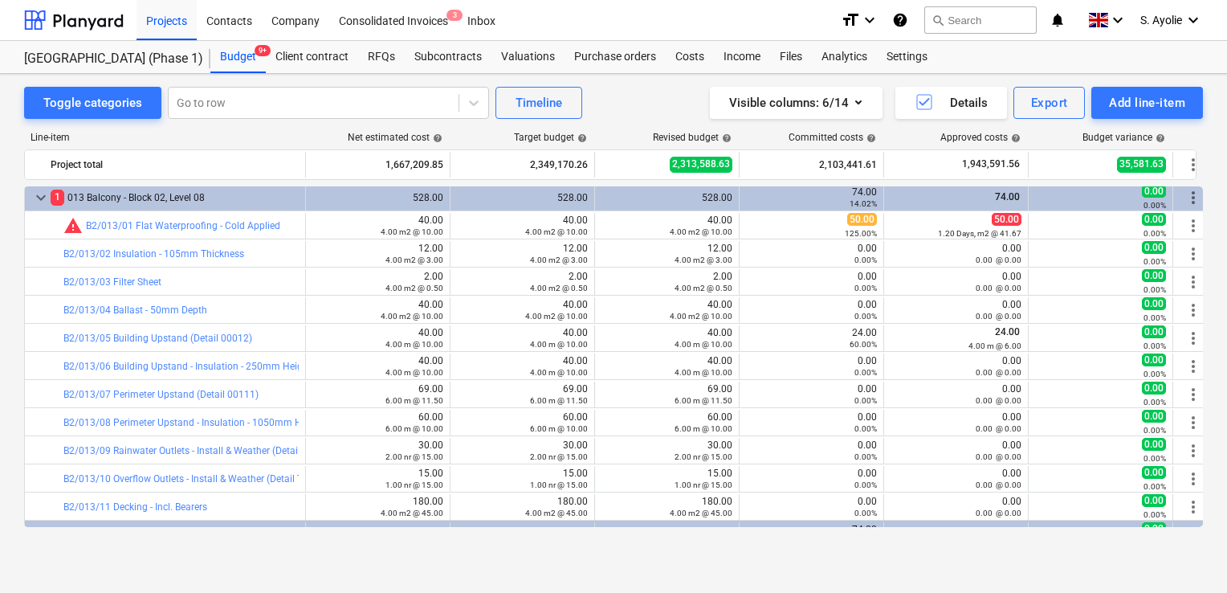
click at [20, 291] on div "Toggle categories Go to row Timeline Visible columns : 6/14 Details Export Add …" at bounding box center [613, 316] width 1227 height 485
click at [10, 283] on div "Toggle categories Go to row Timeline Visible columns : 6/14 Details Export Add …" at bounding box center [613, 316] width 1227 height 485
